Goal: Complete application form

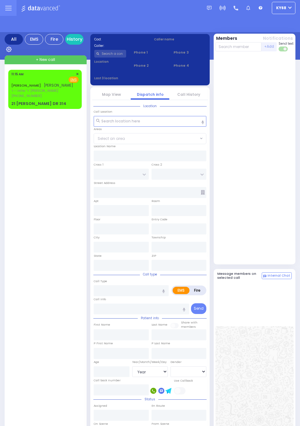
select select "Year"
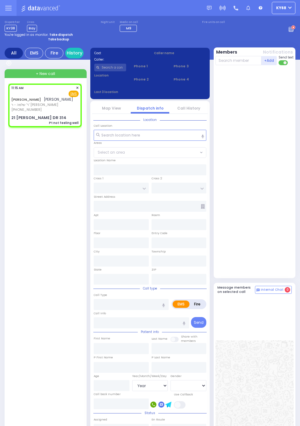
select select
type input "Pt not feeling well"
radio input "true"
type input "[PERSON_NAME]"
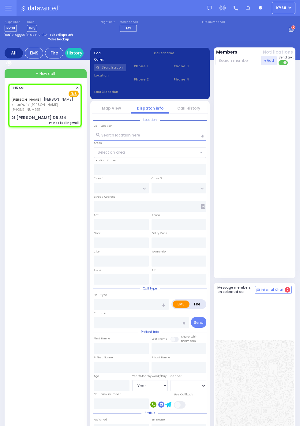
type input "34"
select select "Year"
select select "[DEMOGRAPHIC_DATA]"
type input "11:15"
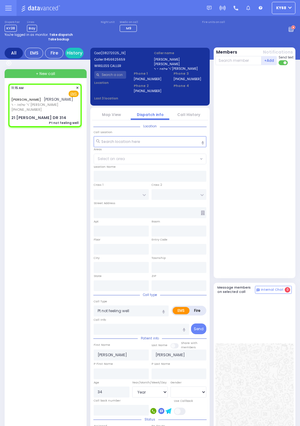
type input "KAHAN DR"
type input "GETZIL BERGER BLVD"
type input "21 [PERSON_NAME] DR"
type input "314"
type input "Monroe"
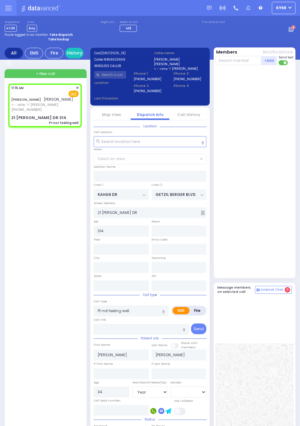
type input "[US_STATE]"
type input "10950"
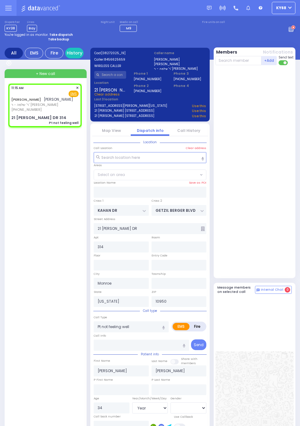
select select "SECTION 4"
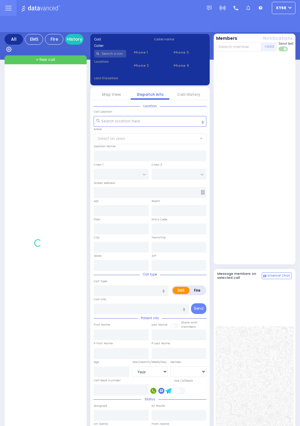
select select "Year"
select select "[DEMOGRAPHIC_DATA]"
